Goal: Task Accomplishment & Management: Manage account settings

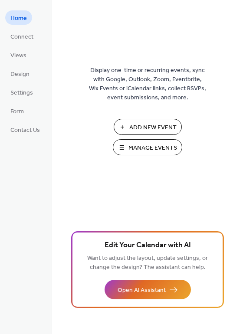
click at [149, 130] on span "Add New Event" at bounding box center [152, 127] width 47 height 9
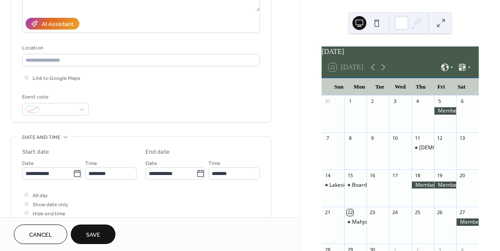
scroll to position [147, 0]
type input "**********"
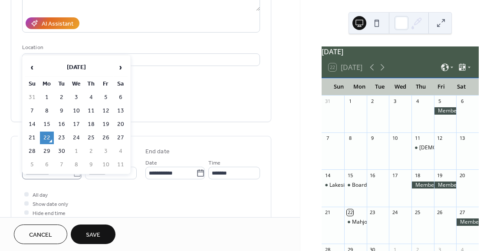
click at [74, 175] on icon at bounding box center [77, 172] width 7 height 7
click at [73, 175] on input "**********" at bounding box center [47, 173] width 51 height 13
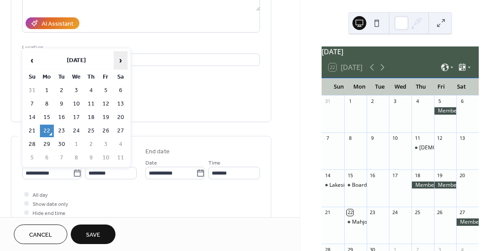
click at [123, 63] on span "›" at bounding box center [120, 60] width 13 height 17
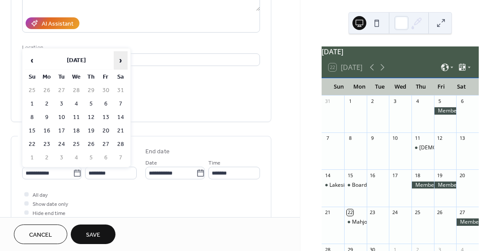
click at [123, 63] on span "›" at bounding box center [120, 60] width 13 height 17
click at [106, 89] on td "1" at bounding box center [106, 90] width 14 height 13
type input "**********"
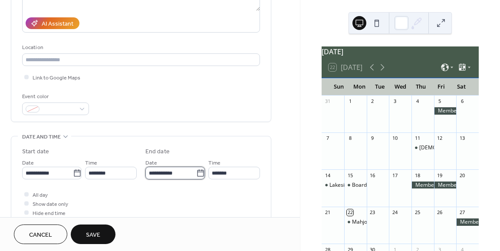
click at [157, 176] on input "**********" at bounding box center [170, 173] width 51 height 13
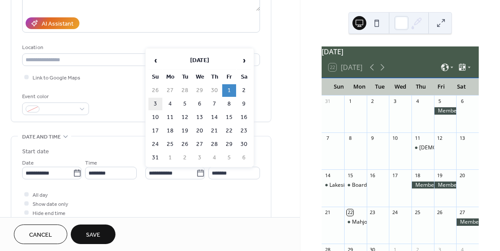
click at [156, 105] on td "3" at bounding box center [155, 104] width 14 height 13
type input "**********"
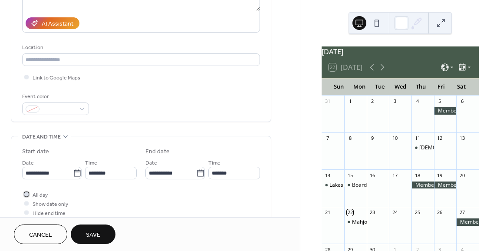
click at [33, 191] on span "All day" at bounding box center [40, 195] width 15 height 9
click at [89, 233] on span "Save" at bounding box center [93, 234] width 14 height 9
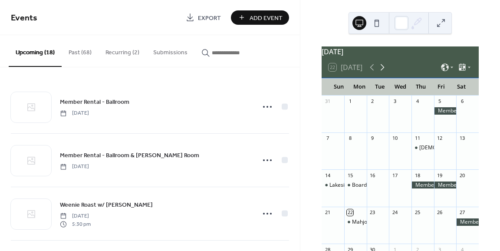
click at [384, 71] on icon at bounding box center [382, 67] width 10 height 10
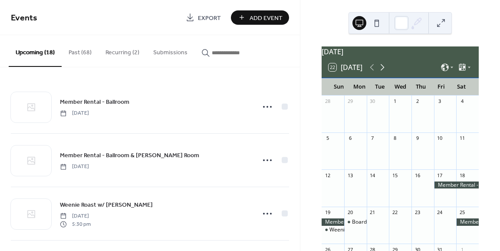
click at [384, 71] on icon at bounding box center [382, 67] width 10 height 10
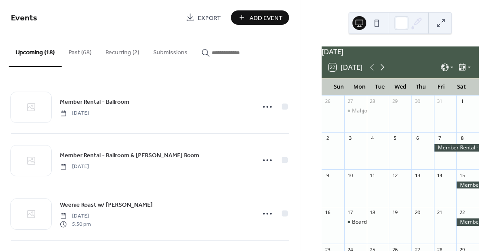
click at [384, 71] on icon at bounding box center [382, 67] width 10 height 10
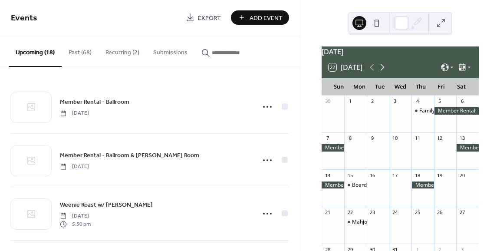
click at [384, 71] on icon at bounding box center [382, 67] width 10 height 10
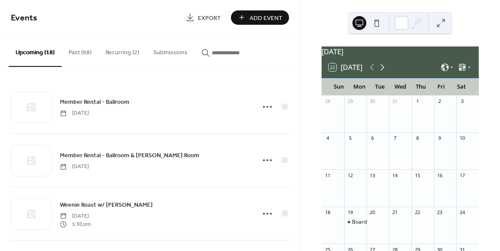
click at [384, 71] on icon at bounding box center [382, 67] width 10 height 10
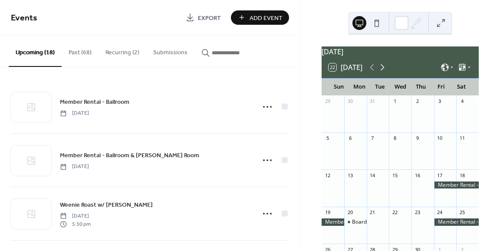
click at [384, 71] on icon at bounding box center [382, 67] width 10 height 10
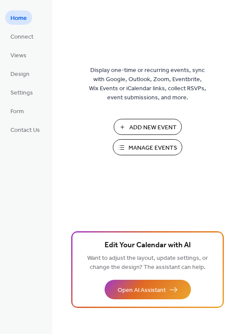
click at [148, 128] on span "Add New Event" at bounding box center [152, 127] width 47 height 9
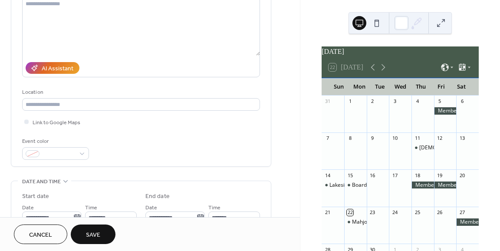
scroll to position [182, 0]
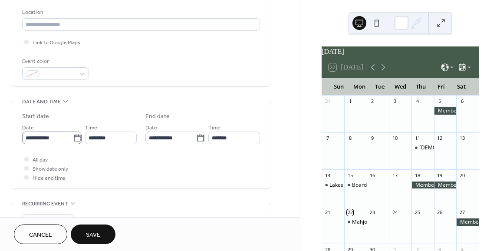
type input "**********"
click at [76, 141] on icon at bounding box center [77, 138] width 9 height 9
click at [73, 141] on input "**********" at bounding box center [47, 137] width 51 height 13
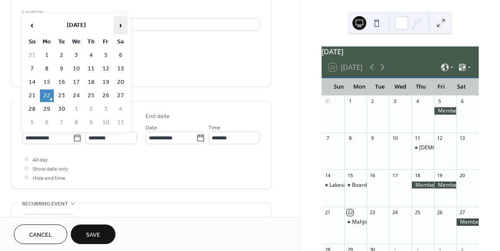
click at [122, 26] on span "›" at bounding box center [120, 24] width 13 height 17
click at [92, 107] on td "27" at bounding box center [91, 109] width 14 height 13
type input "**********"
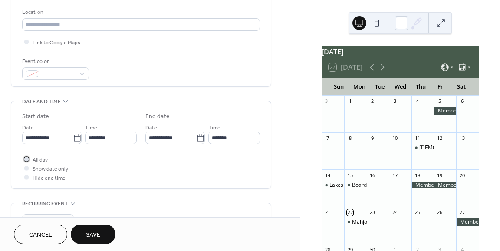
click at [40, 159] on span "All day" at bounding box center [40, 159] width 15 height 9
click at [89, 238] on span "Save" at bounding box center [93, 234] width 14 height 9
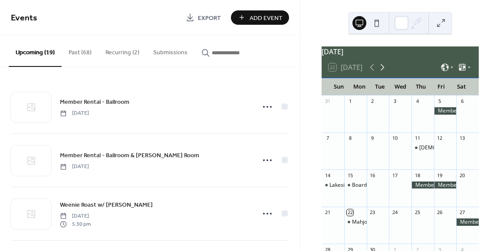
click at [384, 71] on icon at bounding box center [383, 67] width 4 height 7
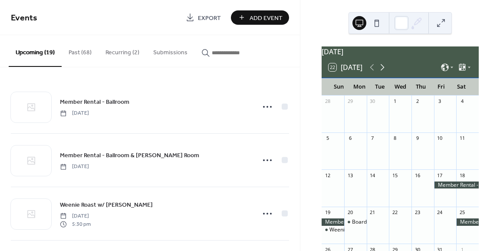
click at [384, 71] on icon at bounding box center [383, 67] width 4 height 7
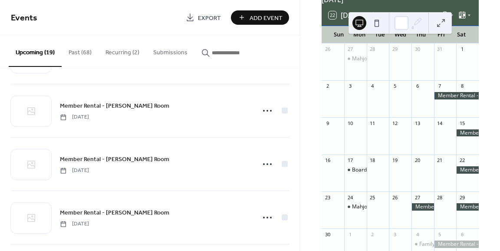
scroll to position [316, 0]
click at [125, 53] on button "Recurring (2)" at bounding box center [123, 50] width 48 height 31
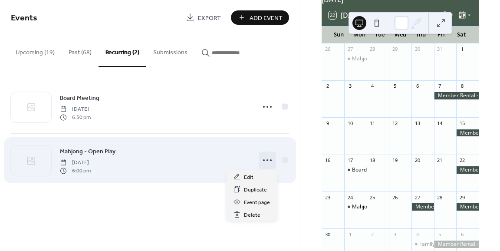
click at [266, 158] on icon at bounding box center [267, 160] width 14 height 14
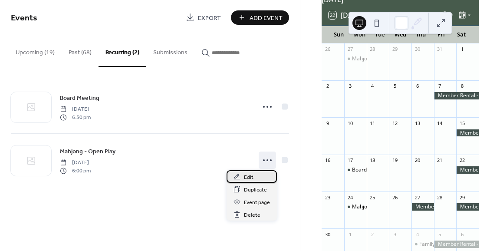
click at [255, 176] on div "Edit" at bounding box center [252, 176] width 50 height 13
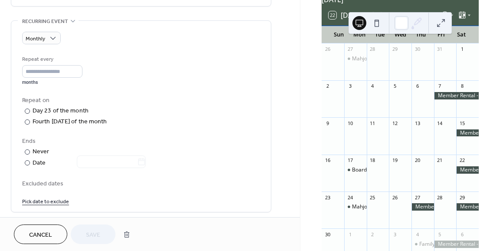
scroll to position [365, 0]
click at [36, 161] on div "Date" at bounding box center [89, 163] width 113 height 10
click at [146, 161] on icon at bounding box center [141, 161] width 9 height 9
click at [137, 161] on input "text" at bounding box center [107, 161] width 60 height 13
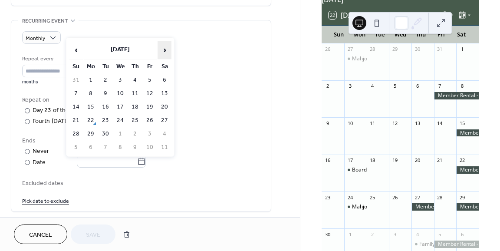
click at [164, 52] on span "›" at bounding box center [164, 49] width 13 height 17
click at [105, 132] on td "28" at bounding box center [106, 134] width 14 height 13
type input "**********"
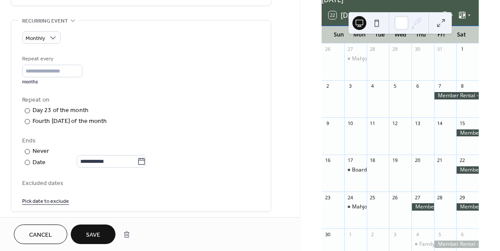
click at [95, 238] on span "Save" at bounding box center [93, 234] width 14 height 9
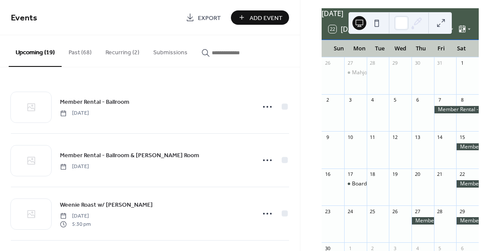
scroll to position [28, 0]
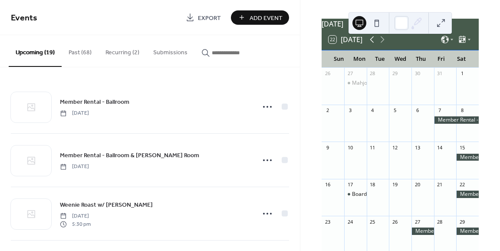
click at [372, 43] on icon at bounding box center [372, 39] width 4 height 7
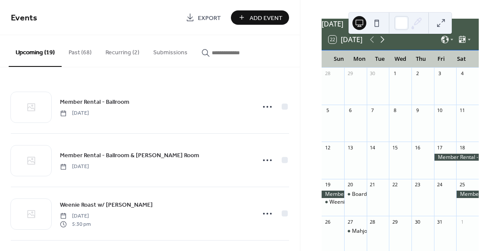
click at [382, 45] on icon at bounding box center [382, 39] width 10 height 10
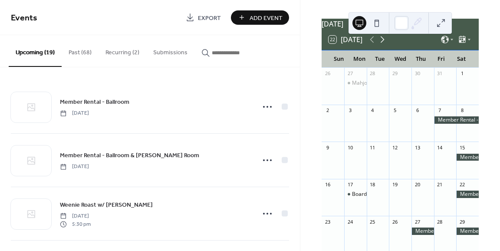
click at [382, 45] on icon at bounding box center [382, 39] width 10 height 10
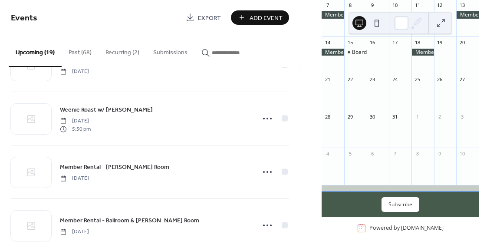
scroll to position [98, 0]
